Goal: Information Seeking & Learning: Learn about a topic

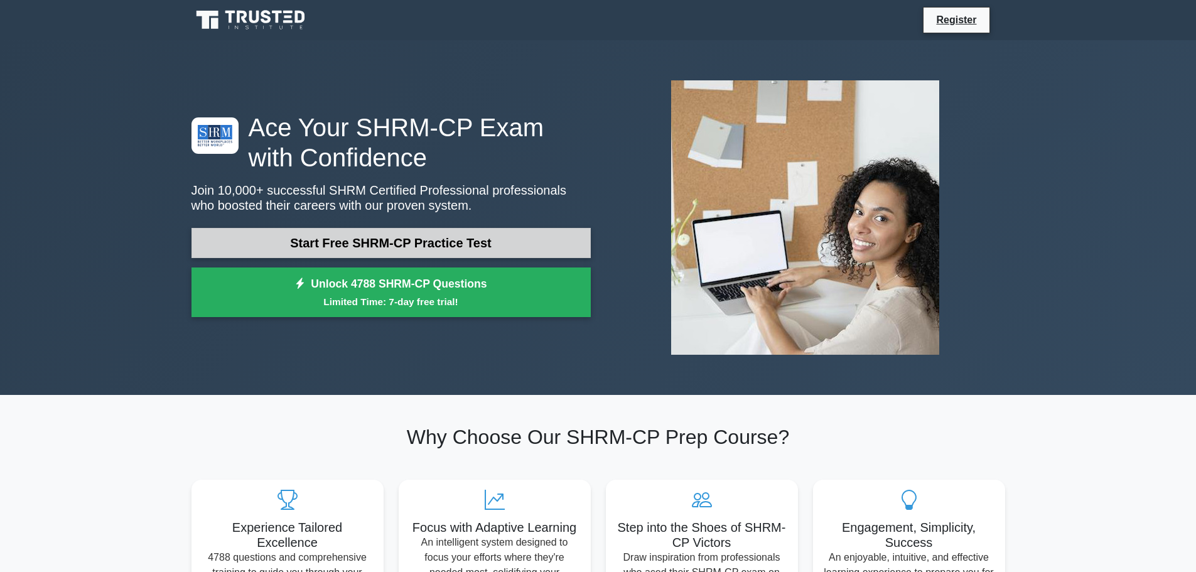
click at [384, 245] on link "Start Free SHRM-CP Practice Test" at bounding box center [390, 243] width 399 height 30
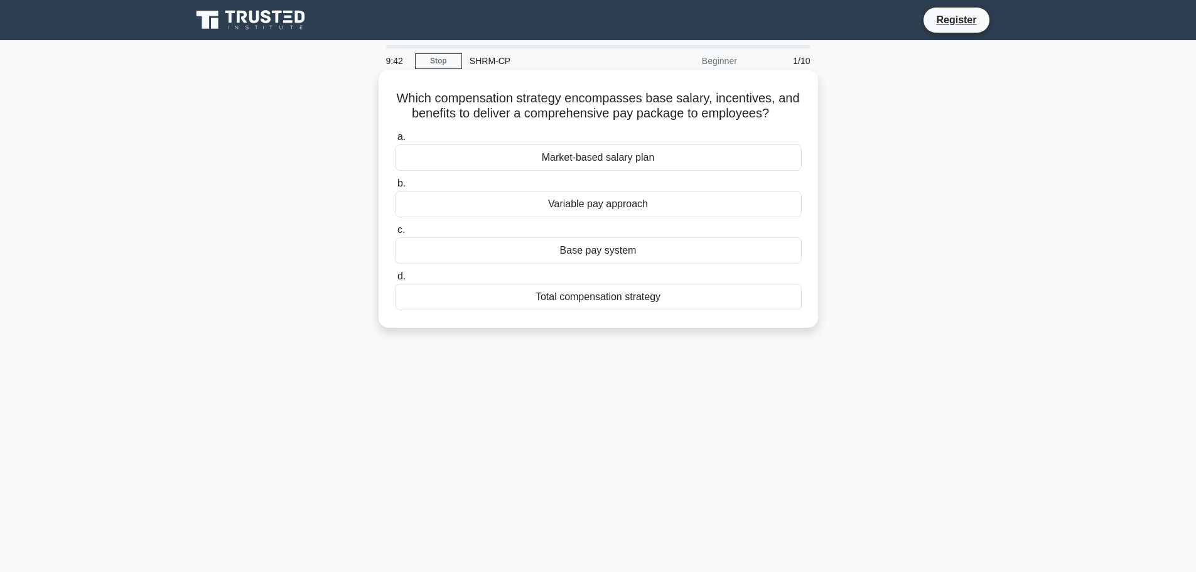
click at [649, 300] on div "Total compensation strategy" at bounding box center [598, 297] width 407 height 26
click at [395, 281] on input "d. Total compensation strategy" at bounding box center [395, 276] width 0 height 8
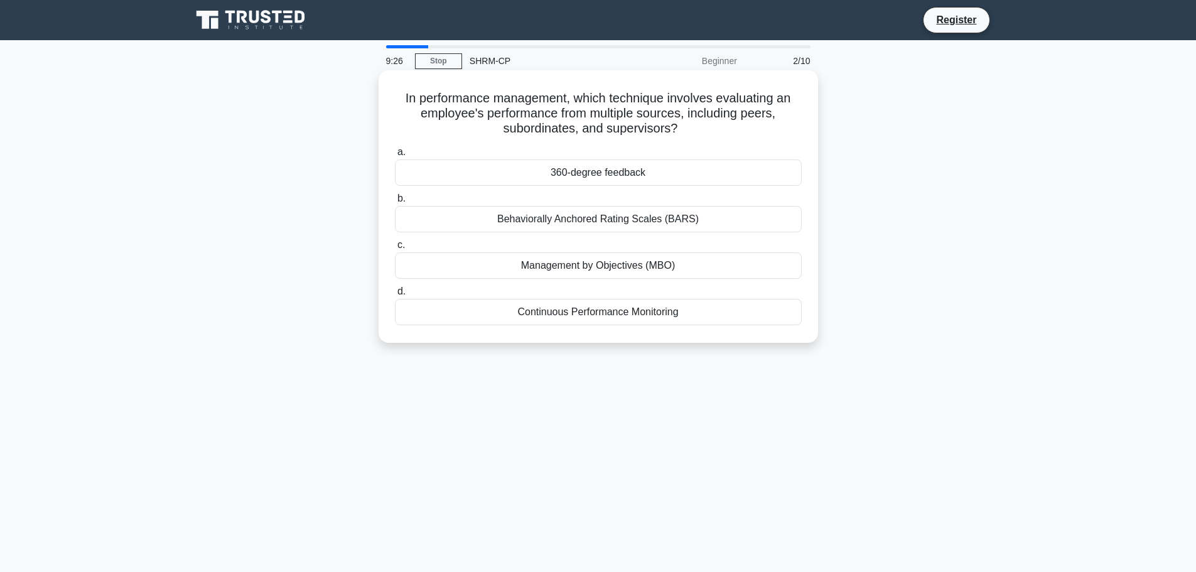
click at [644, 171] on div "360-degree feedback" at bounding box center [598, 172] width 407 height 26
click at [395, 156] on input "a. 360-degree feedback" at bounding box center [395, 152] width 0 height 8
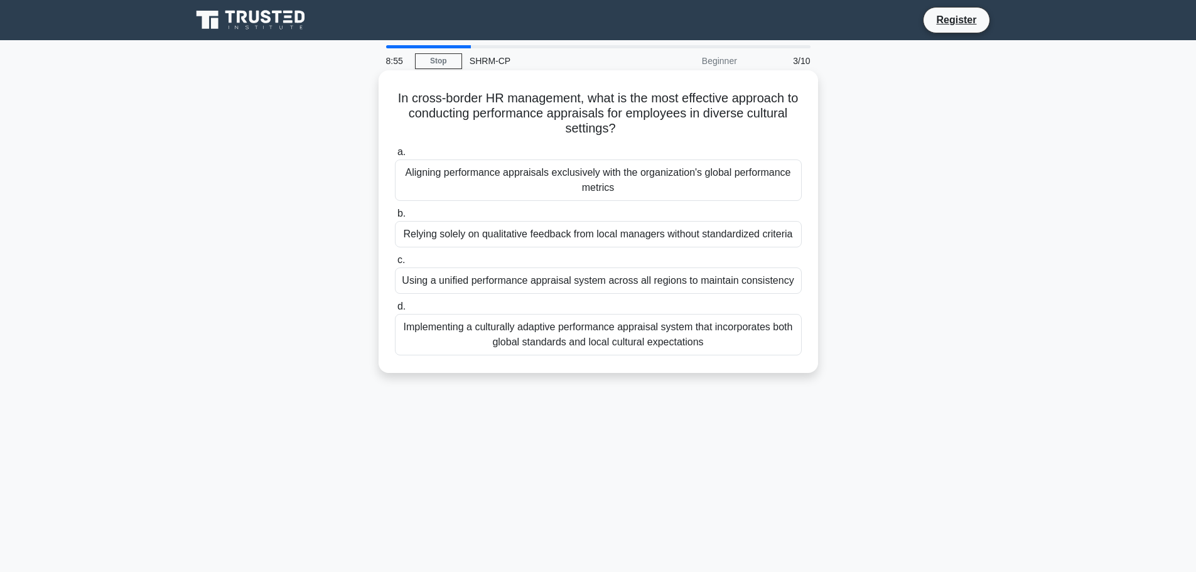
click at [780, 336] on div "Implementing a culturally adaptive performance appraisal system that incorporat…" at bounding box center [598, 334] width 407 height 41
click at [395, 311] on input "d. Implementing a culturally adaptive performance appraisal system that incorpo…" at bounding box center [395, 307] width 0 height 8
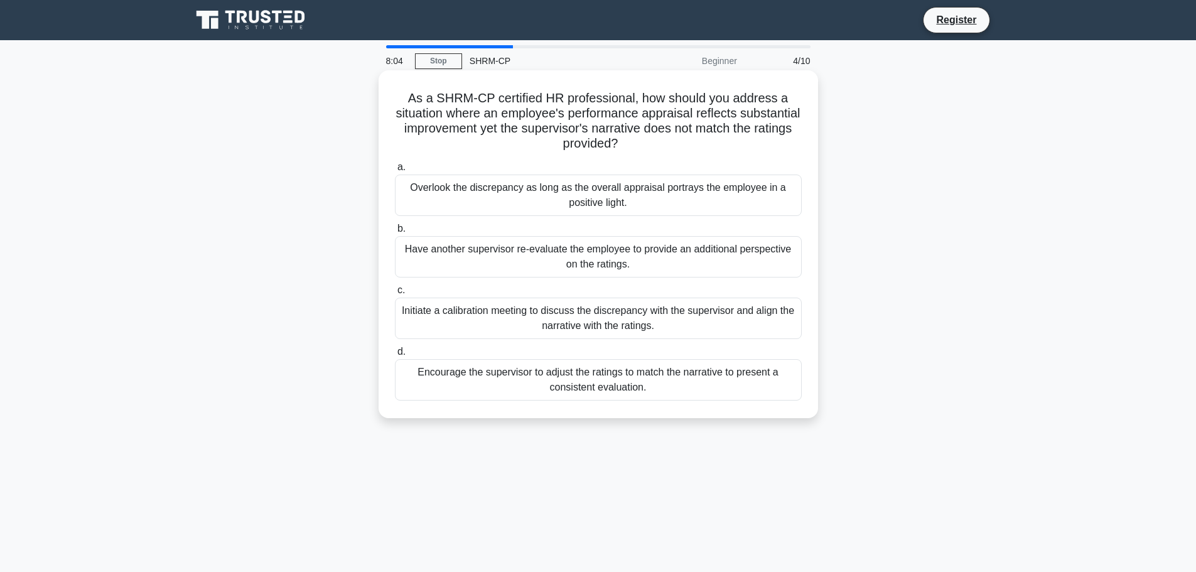
click at [757, 330] on div "Initiate a calibration meeting to discuss the discrepancy with the supervisor a…" at bounding box center [598, 318] width 407 height 41
click at [395, 294] on input "c. Initiate a calibration meeting to discuss the discrepancy with the superviso…" at bounding box center [395, 290] width 0 height 8
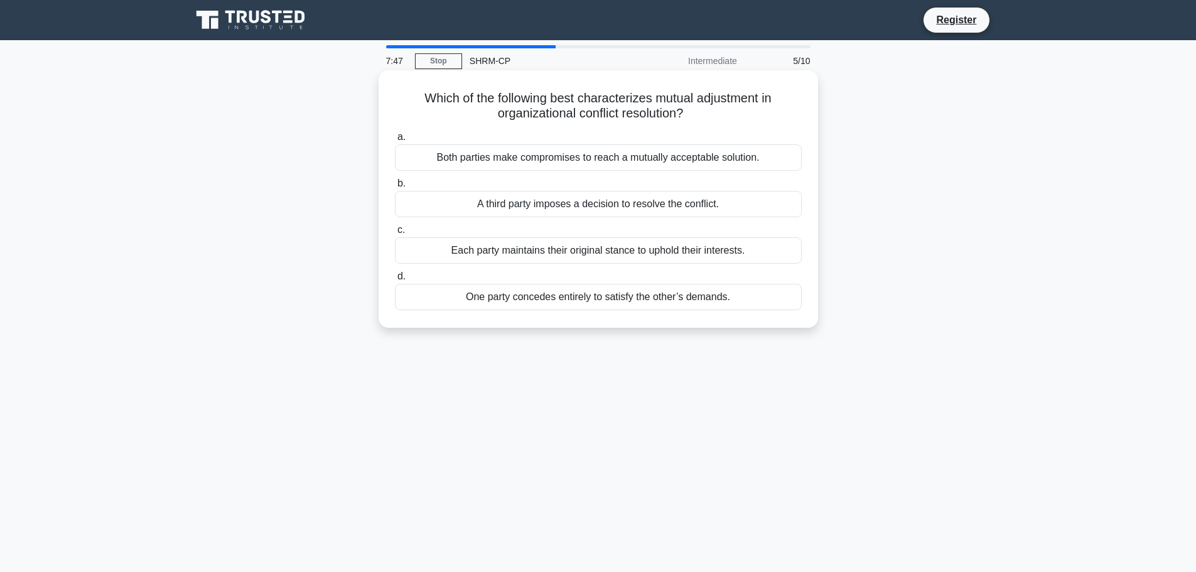
click at [780, 156] on div "Both parties make compromises to reach a mutually acceptable solution." at bounding box center [598, 157] width 407 height 26
click at [395, 141] on input "a. Both parties make compromises to reach a mutually acceptable solution." at bounding box center [395, 137] width 0 height 8
click at [768, 205] on div "Open-ended questions that encourage reflection and idea generation." at bounding box center [598, 204] width 407 height 26
click at [395, 188] on input "b. Open-ended questions that encourage reflection and idea generation." at bounding box center [395, 184] width 0 height 8
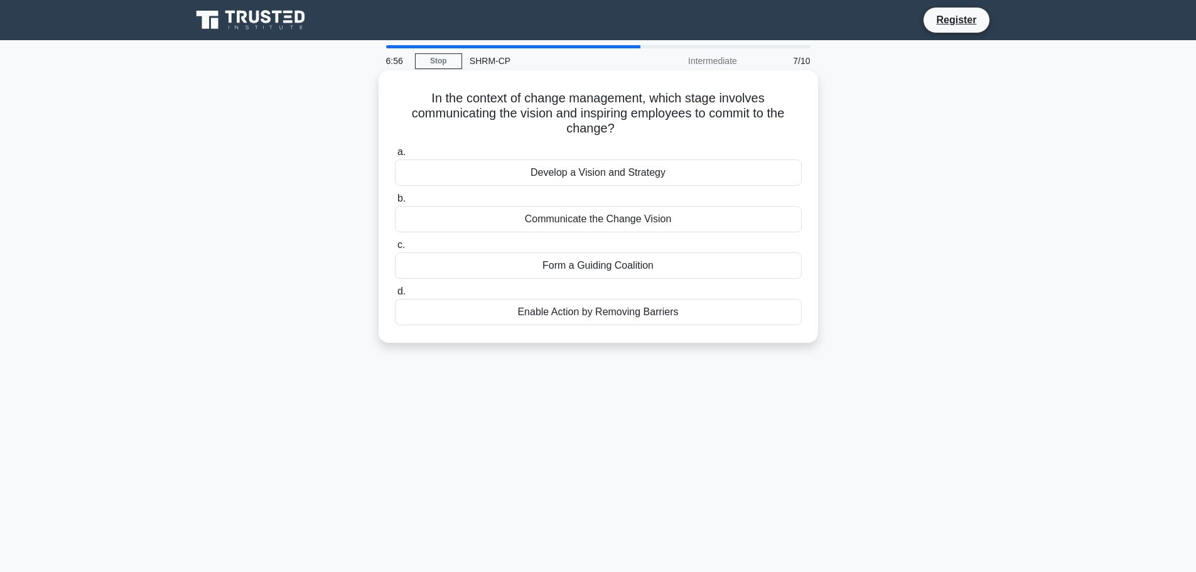
click at [690, 224] on div "Communicate the Change Vision" at bounding box center [598, 219] width 407 height 26
click at [395, 203] on input "b. Communicate the Change Vision" at bounding box center [395, 199] width 0 height 8
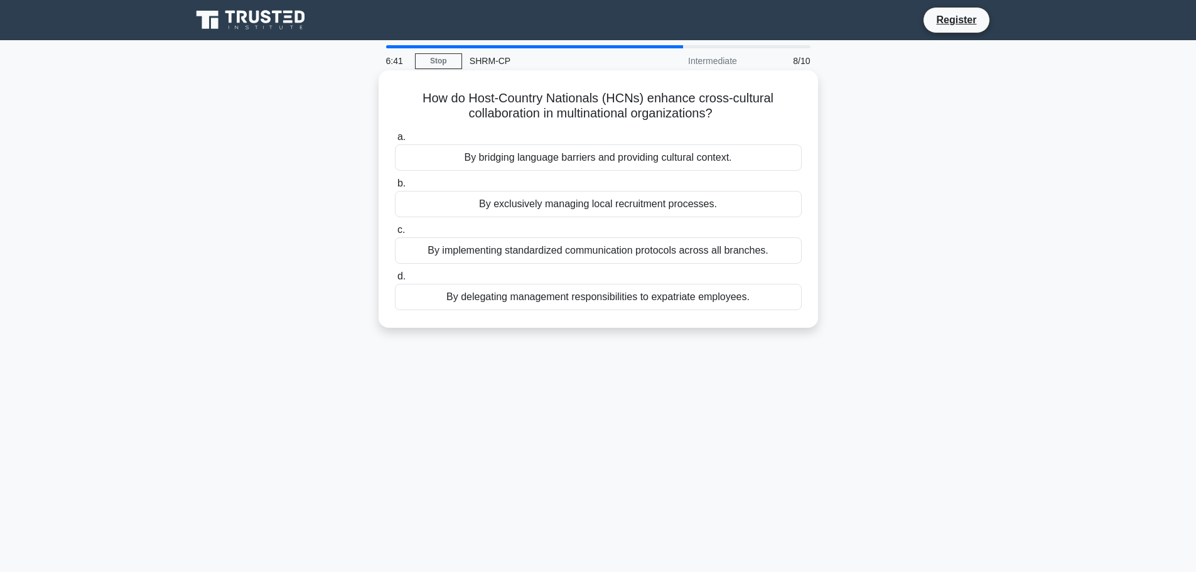
click at [758, 154] on div "By bridging language barriers and providing cultural context." at bounding box center [598, 157] width 407 height 26
click at [395, 141] on input "a. By bridging language barriers and providing cultural context." at bounding box center [395, 137] width 0 height 8
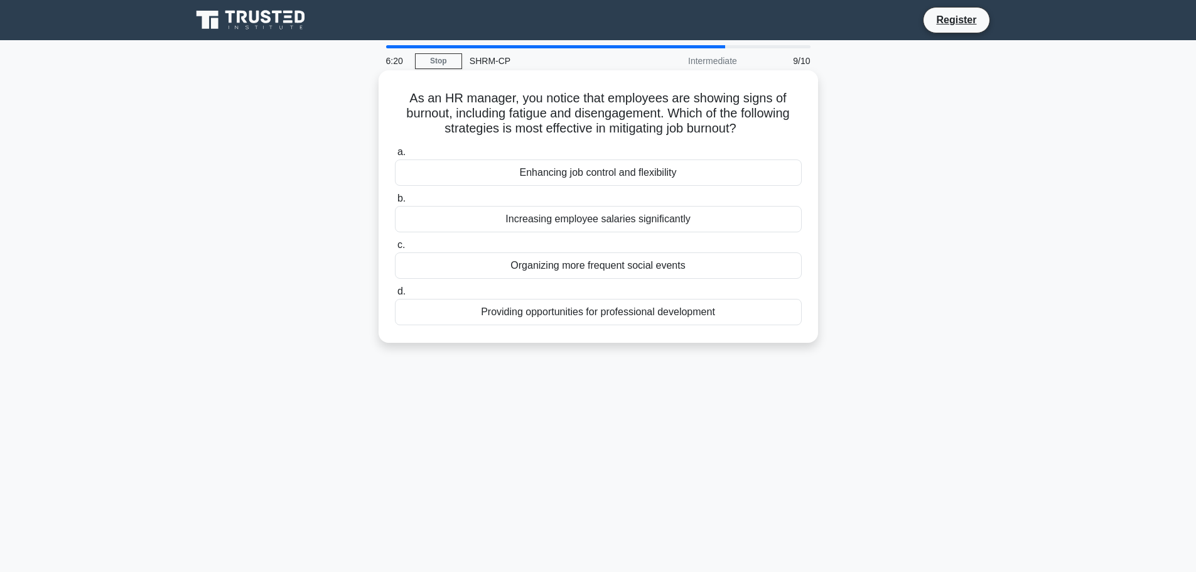
click at [667, 175] on div "Enhancing job control and flexibility" at bounding box center [598, 172] width 407 height 26
click at [395, 156] on input "a. Enhancing job control and flexibility" at bounding box center [395, 152] width 0 height 8
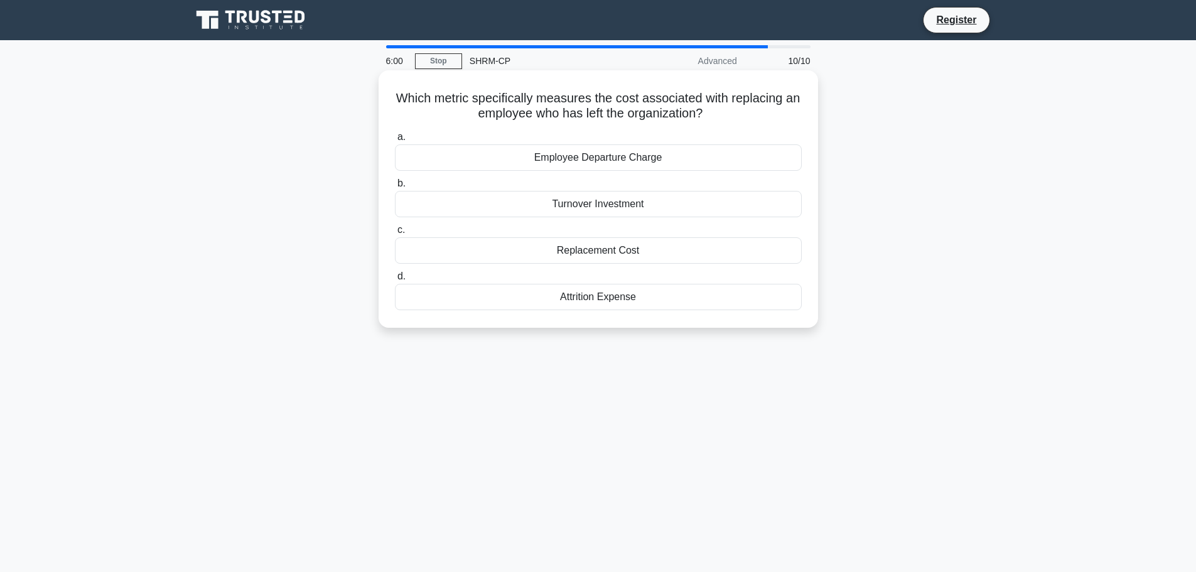
click at [648, 252] on div "Replacement Cost" at bounding box center [598, 250] width 407 height 26
click at [395, 234] on input "c. Replacement Cost" at bounding box center [395, 230] width 0 height 8
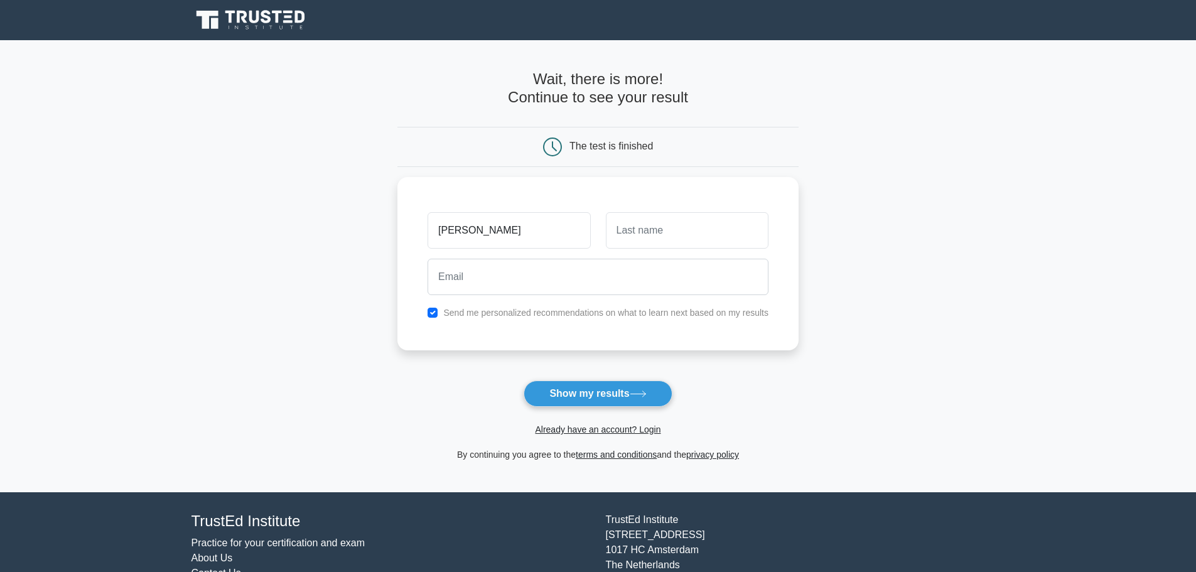
type input "[PERSON_NAME]"
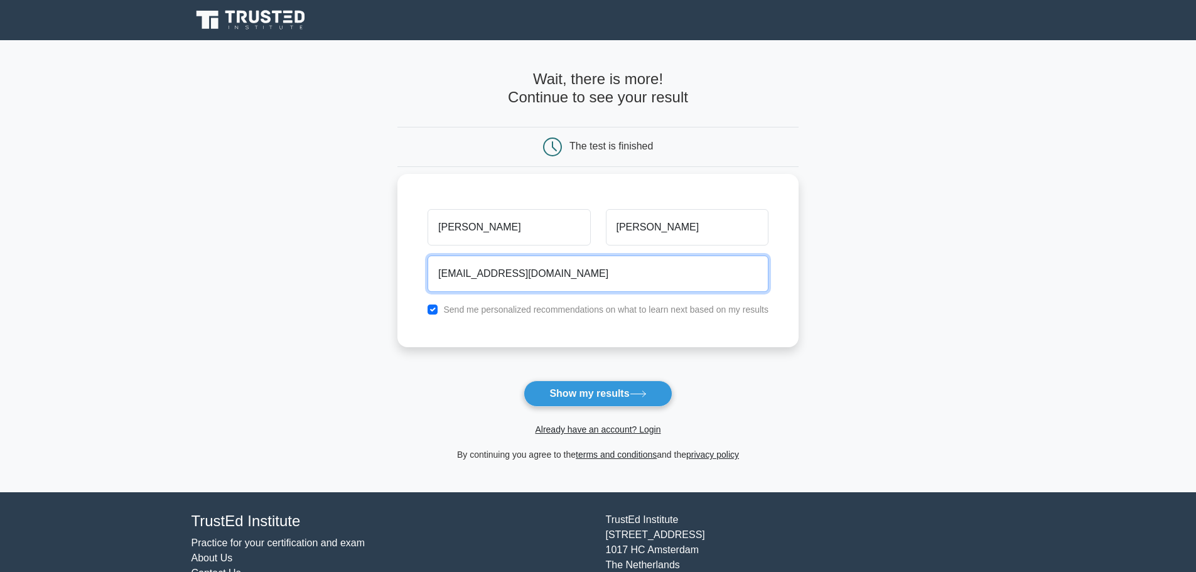
type input "[EMAIL_ADDRESS][DOMAIN_NAME]"
click at [433, 309] on input "checkbox" at bounding box center [432, 309] width 10 height 10
checkbox input "false"
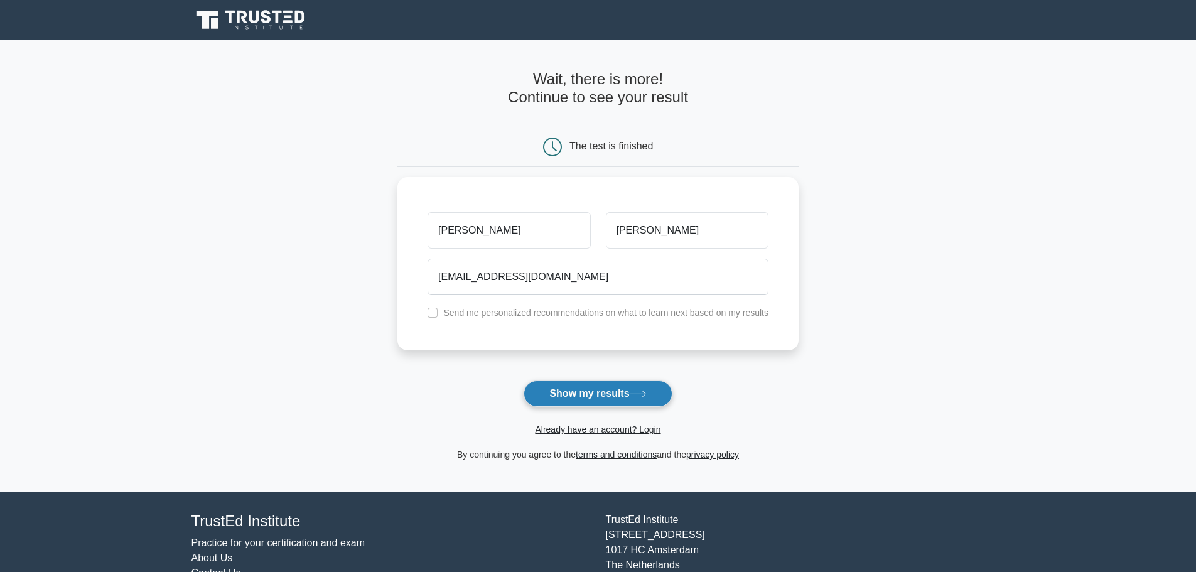
click at [603, 399] on button "Show my results" at bounding box center [597, 393] width 148 height 26
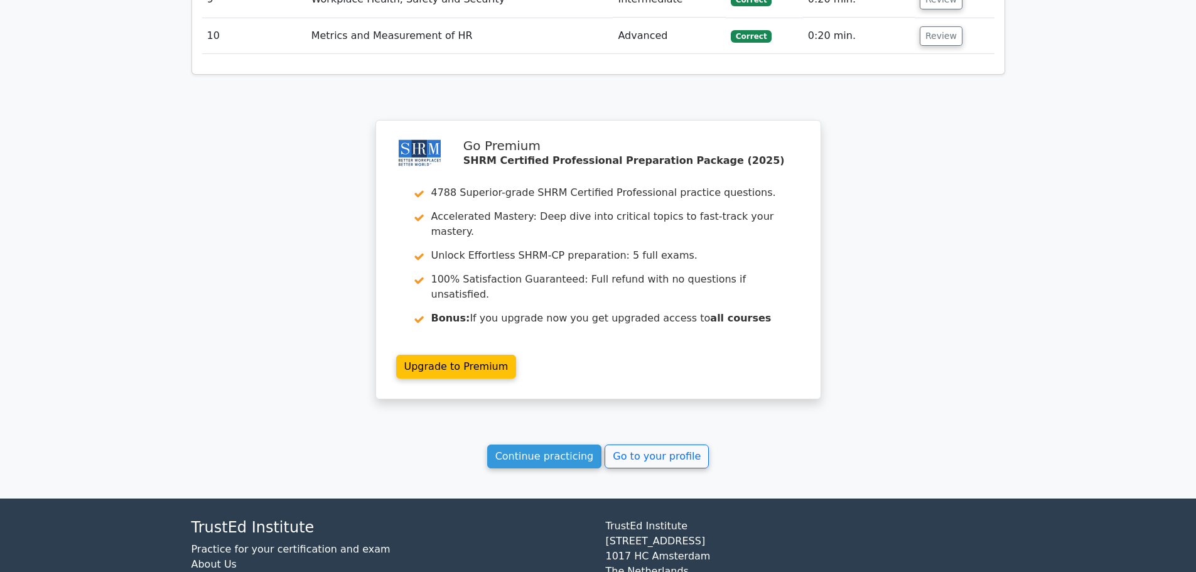
scroll to position [1791, 0]
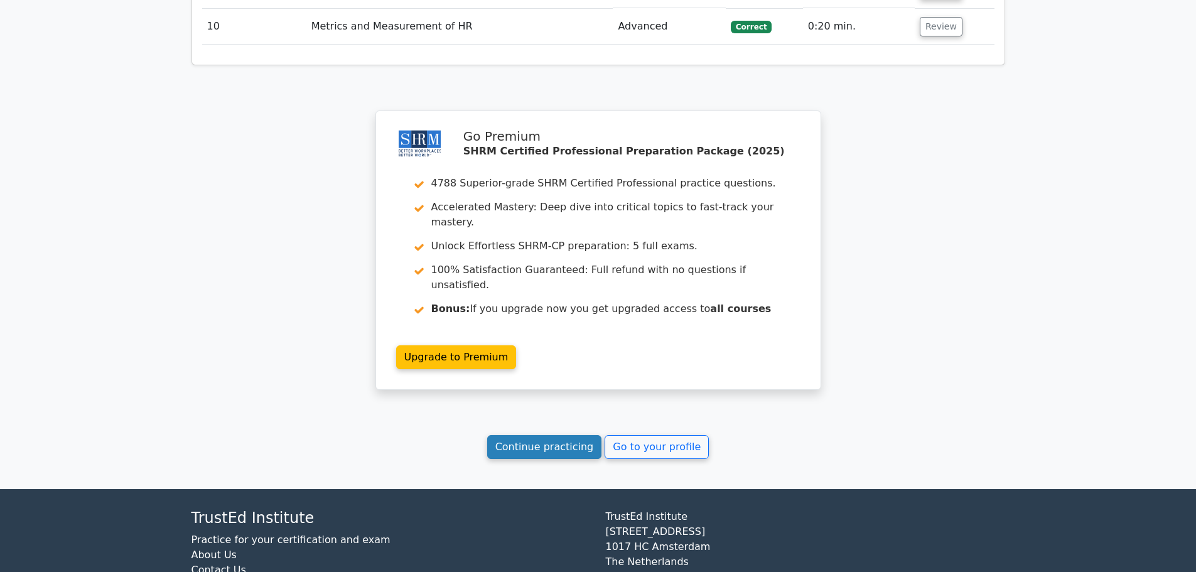
click at [549, 435] on link "Continue practicing" at bounding box center [544, 447] width 115 height 24
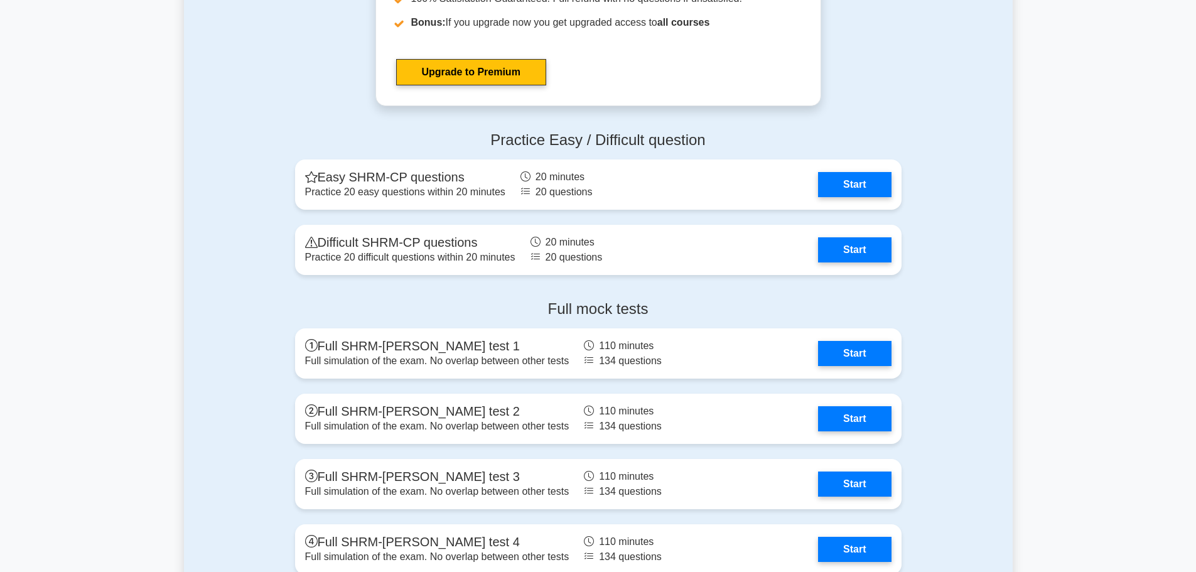
scroll to position [2197, 0]
